Goal: Task Accomplishment & Management: Use online tool/utility

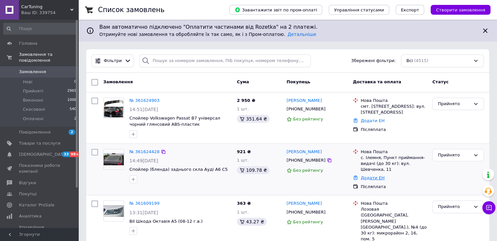
click at [367, 178] on link "Додати ЕН" at bounding box center [373, 177] width 24 height 5
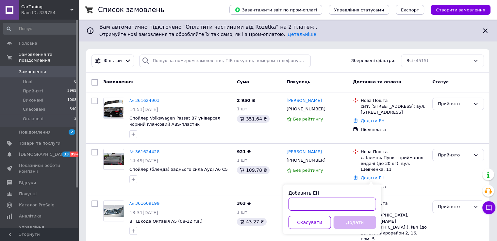
click at [338, 200] on input "Добавить ЕН" at bounding box center [332, 204] width 88 height 13
click at [323, 207] on input "Добавить ЕН" at bounding box center [332, 204] width 88 height 13
paste input "20451247228033"
type input "20451247228033"
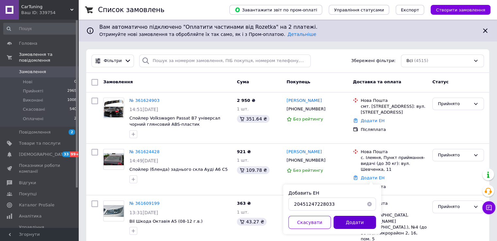
click at [345, 219] on button "Додати" at bounding box center [354, 222] width 42 height 13
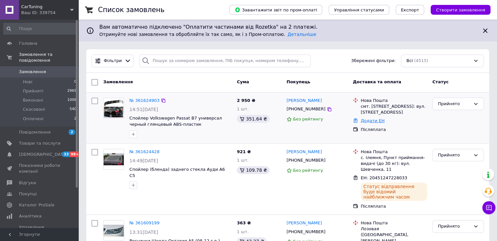
click at [365, 120] on link "Додати ЕН" at bounding box center [373, 120] width 24 height 5
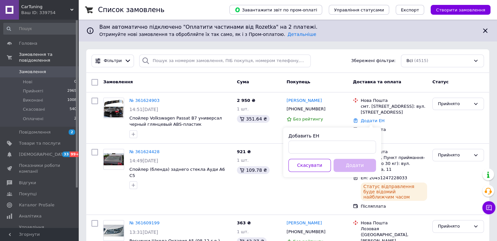
click at [350, 155] on div "Добавить ЕН Скасувати Додати" at bounding box center [332, 152] width 98 height 50
click at [350, 150] on input "Добавить ЕН" at bounding box center [332, 146] width 88 height 13
paste input "20451247242558"
type input "20451247242558"
click at [351, 164] on button "Додати" at bounding box center [354, 165] width 42 height 13
